Goal: Task Accomplishment & Management: Manage account settings

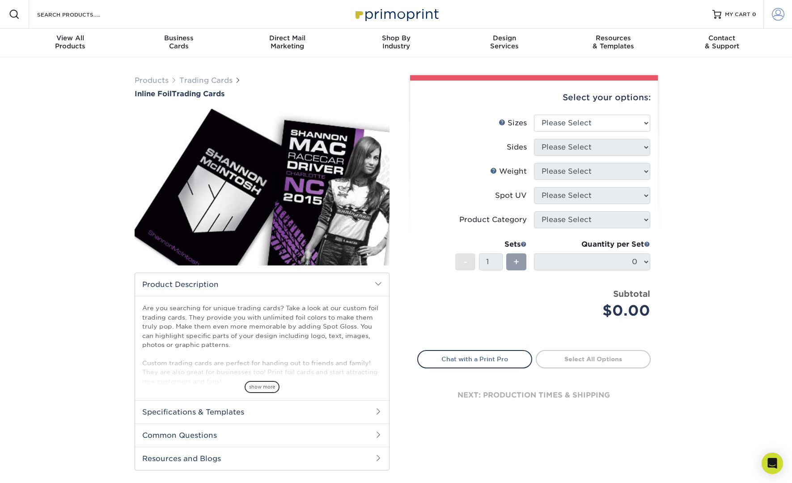
type input "[EMAIL_ADDRESS][DOMAIN_NAME]"
click at [775, 16] on span at bounding box center [778, 14] width 13 height 13
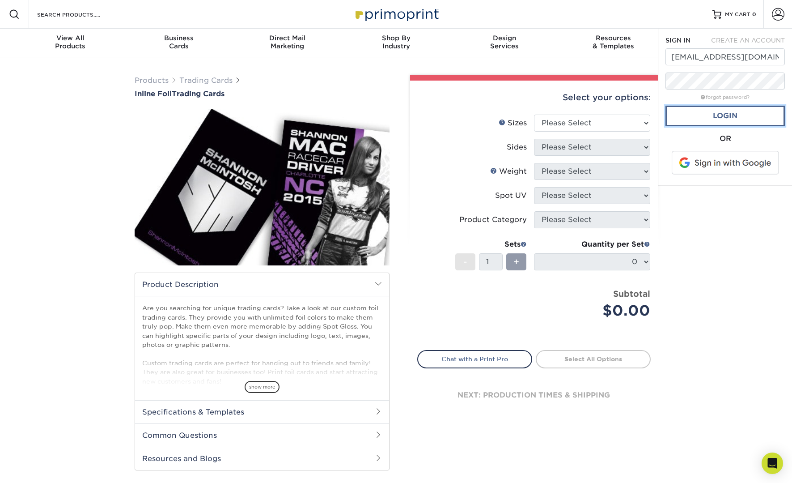
click at [735, 118] on link "Login" at bounding box center [724, 116] width 119 height 21
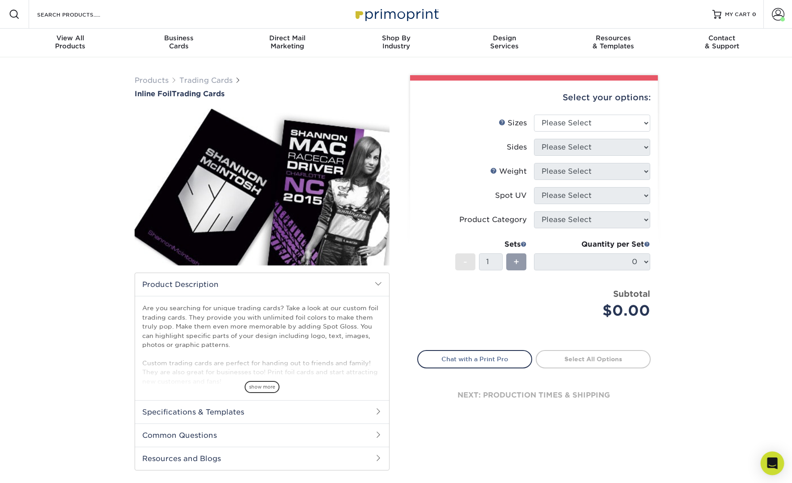
click at [776, 466] on icon "Open Intercom Messenger" at bounding box center [772, 463] width 12 height 12
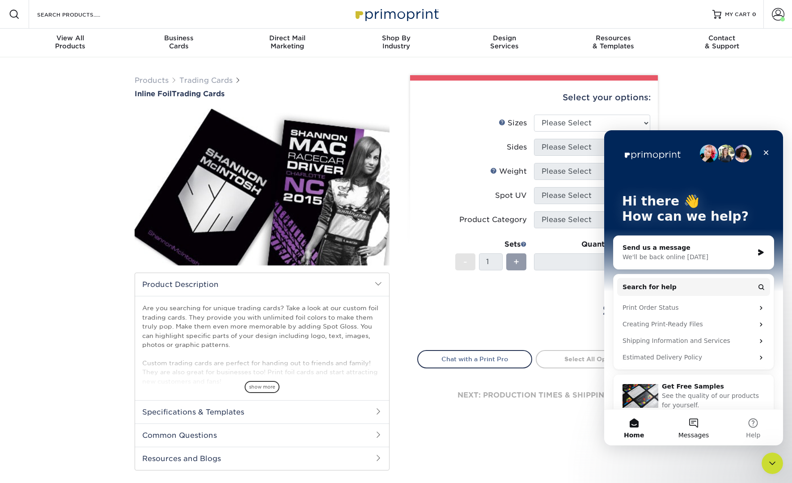
click at [693, 426] on button "Messages" at bounding box center [693, 427] width 59 height 36
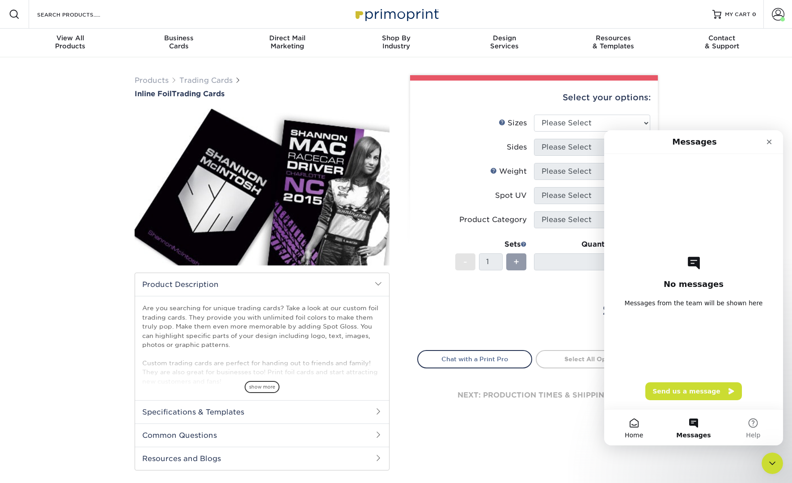
click at [641, 430] on button "Home" at bounding box center [633, 427] width 59 height 36
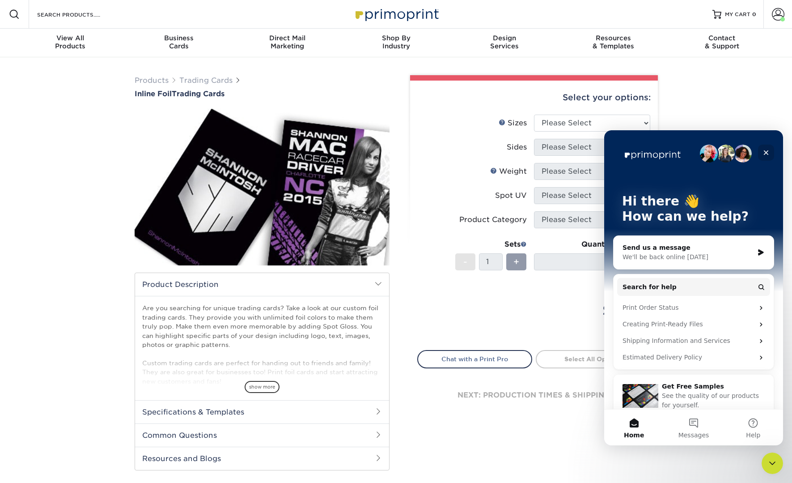
click at [769, 155] on icon "Close" at bounding box center [765, 152] width 7 height 7
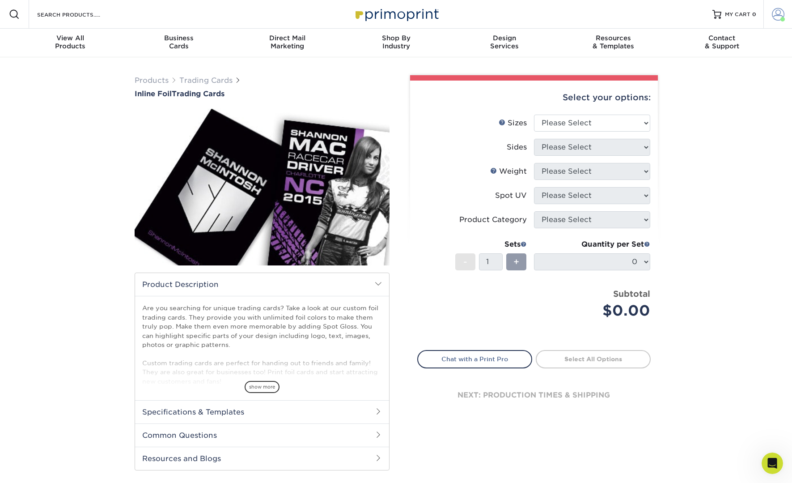
click at [773, 18] on span at bounding box center [778, 14] width 13 height 13
click at [703, 44] on span "Welcome," at bounding box center [690, 44] width 43 height 8
click at [700, 76] on link "Active Orders" at bounding box center [725, 75] width 112 height 12
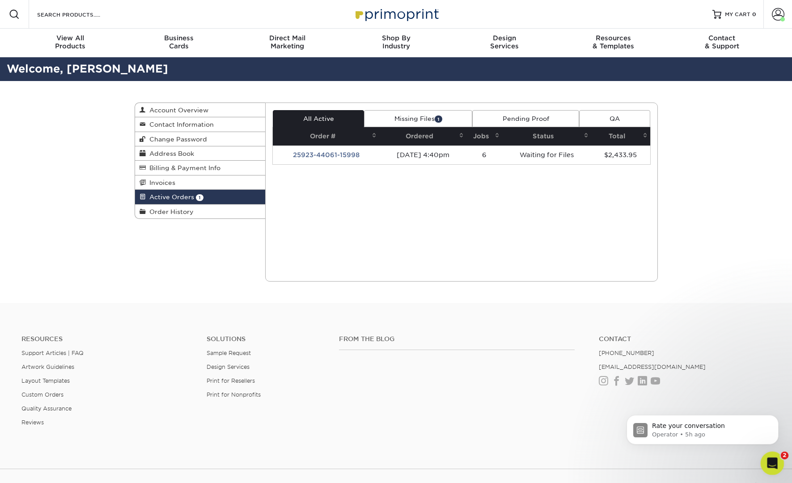
click at [774, 465] on icon "Open Intercom Messenger" at bounding box center [771, 461] width 15 height 15
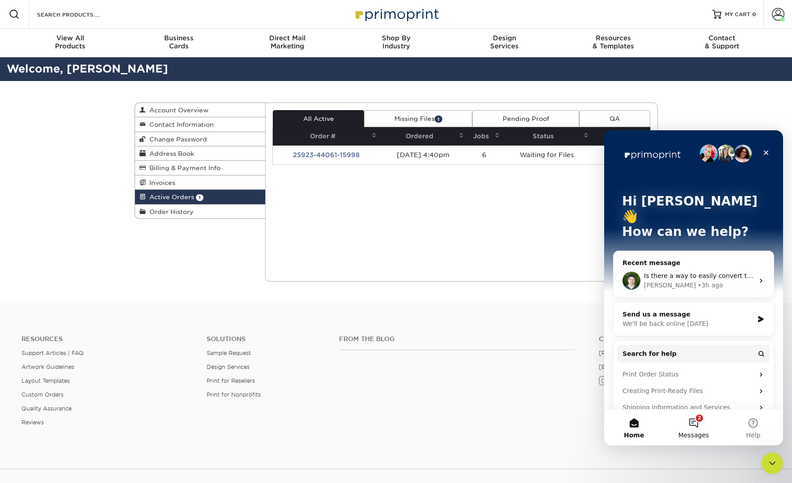
click at [703, 428] on button "2 Messages" at bounding box center [693, 427] width 59 height 36
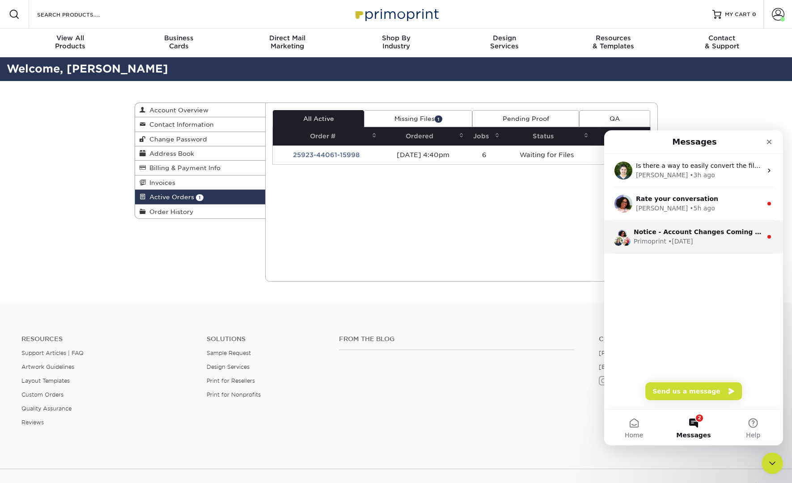
click at [684, 244] on div "• [DATE]" at bounding box center [680, 241] width 25 height 9
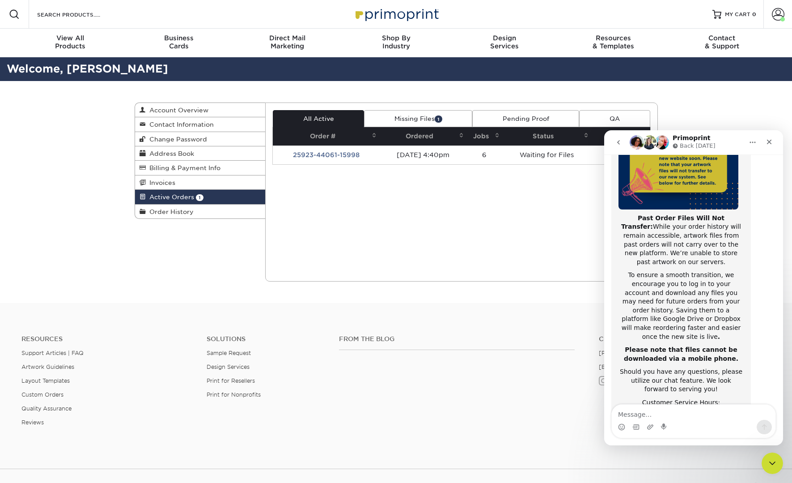
scroll to position [142, 0]
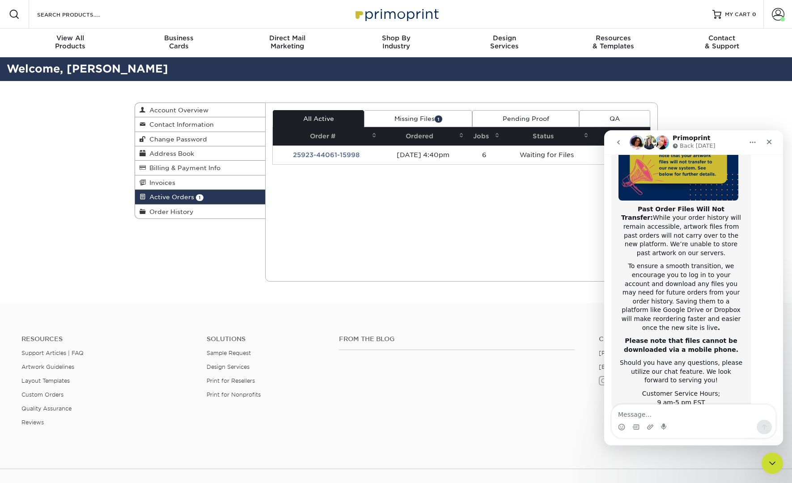
click at [620, 145] on icon "go back" at bounding box center [618, 142] width 7 height 7
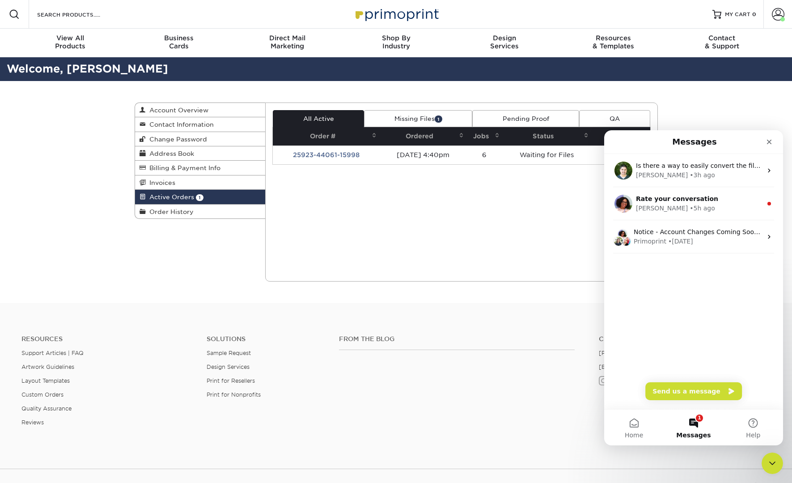
scroll to position [0, 0]
click at [660, 202] on span "Rate your conversation" at bounding box center [677, 198] width 82 height 7
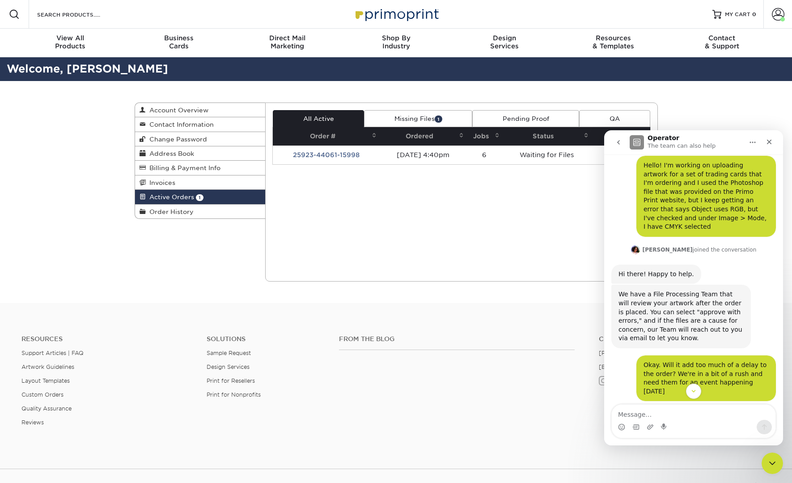
scroll to position [299, 0]
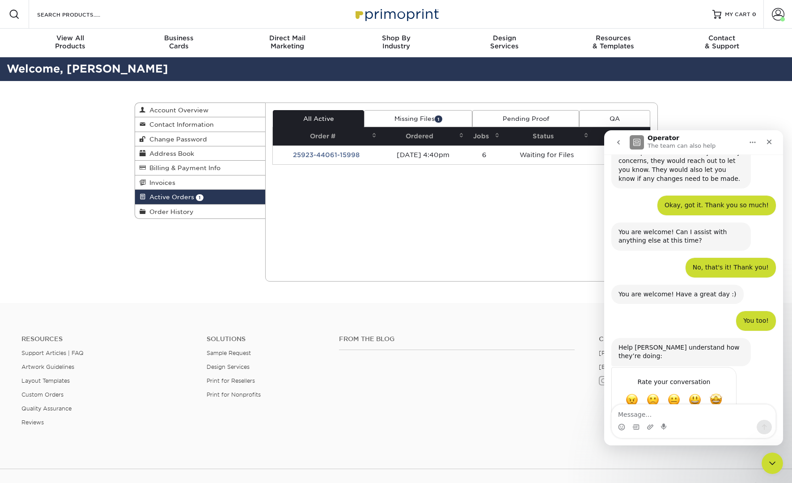
click at [619, 141] on icon "go back" at bounding box center [618, 142] width 3 height 4
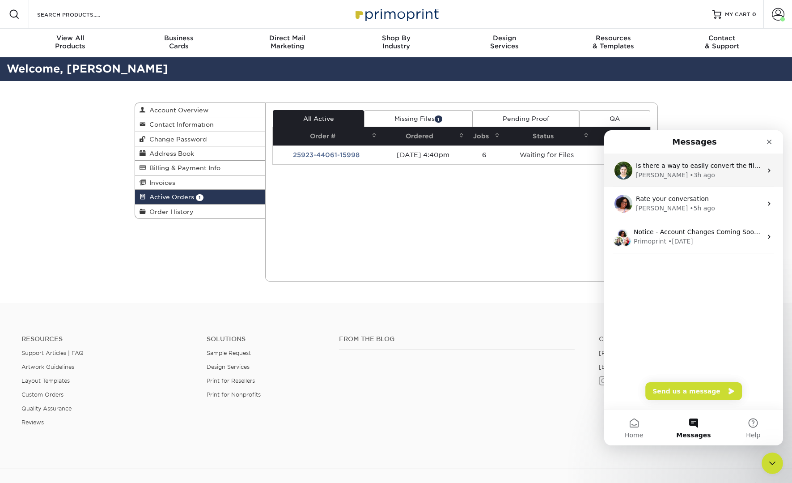
click at [652, 169] on span "Is there a way to easily convert the files to CMYK?" at bounding box center [714, 165] width 157 height 7
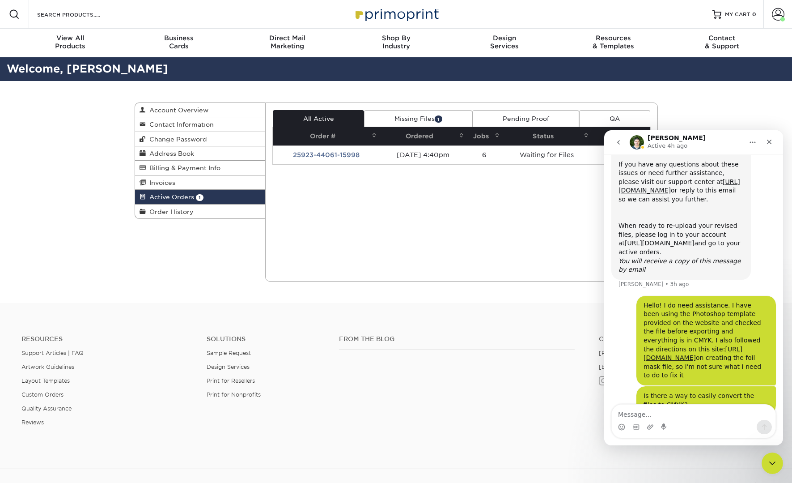
scroll to position [398, 0]
click at [617, 144] on icon "go back" at bounding box center [618, 142] width 7 height 7
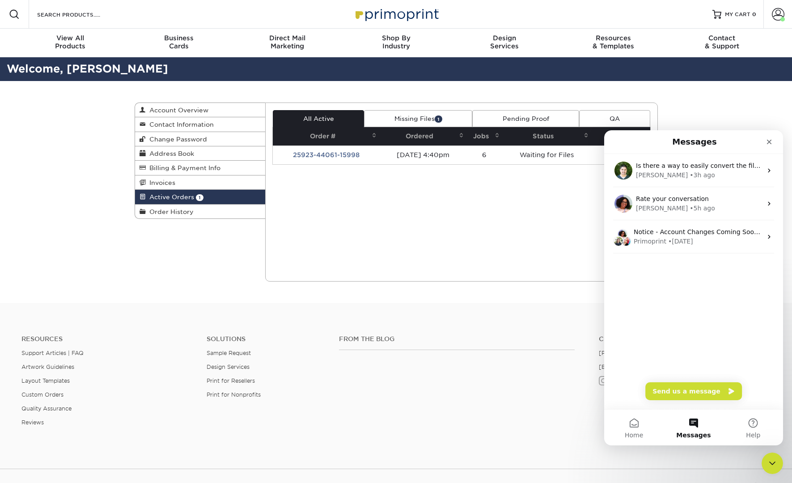
scroll to position [0, 0]
click at [517, 202] on div "Current Orders 1 Active 1 Missing Files" at bounding box center [461, 191] width 393 height 179
click at [770, 144] on icon "Close" at bounding box center [769, 141] width 7 height 7
